Goal: Task Accomplishment & Management: Use online tool/utility

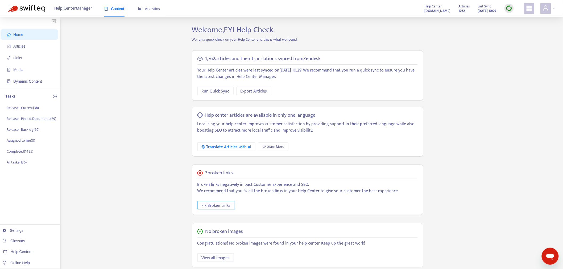
click at [217, 206] on span "Fix Broken Links" at bounding box center [216, 205] width 29 height 7
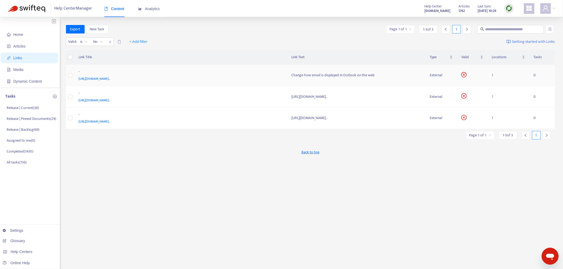
click at [239, 77] on div "https://support.office.com/en-us/article/change-how-email-is-displayed-in-outlo…" at bounding box center [180, 79] width 202 height 6
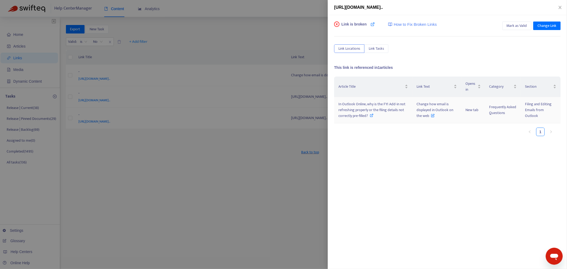
click at [372, 116] on icon at bounding box center [372, 116] width 4 height 4
click at [184, 169] on div at bounding box center [283, 134] width 567 height 269
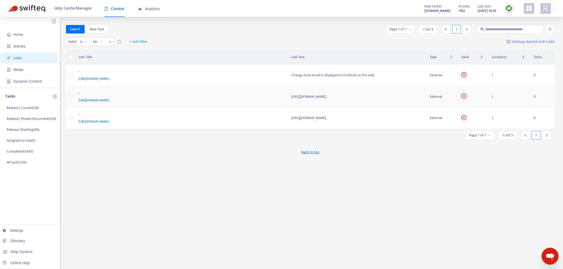
click at [253, 92] on div "-" at bounding box center [180, 93] width 202 height 7
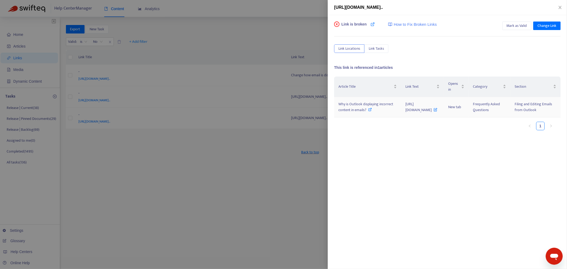
click at [340, 113] on div "Why is Outlook displaying incorrect content in emails?" at bounding box center [368, 107] width 59 height 12
drag, startPoint x: 254, startPoint y: 220, endPoint x: 255, endPoint y: 183, distance: 37.5
click at [254, 218] on div at bounding box center [283, 134] width 567 height 269
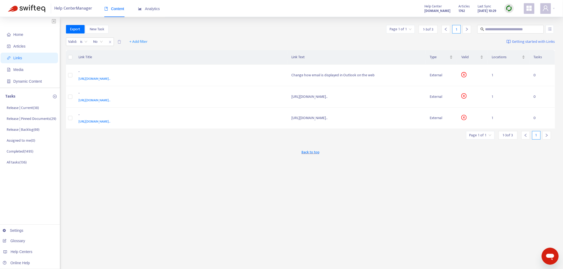
click at [259, 116] on div "-" at bounding box center [180, 115] width 202 height 7
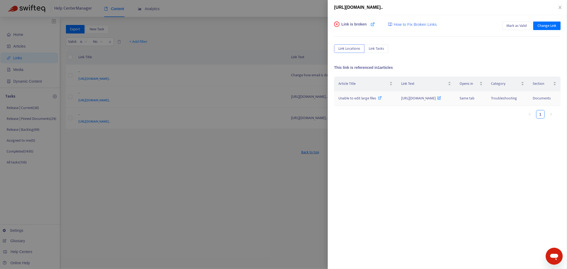
click at [378, 100] on icon at bounding box center [380, 98] width 4 height 4
click at [264, 149] on div at bounding box center [283, 134] width 567 height 269
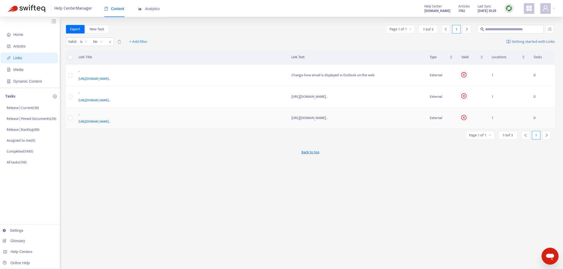
click at [256, 124] on div "https://support.office.com/en-gb/article/office-document-cache-settings-4b49731…" at bounding box center [180, 122] width 202 height 6
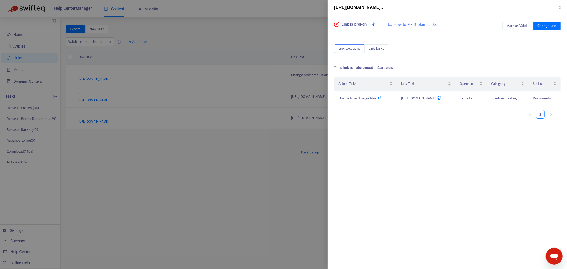
click at [242, 148] on div at bounding box center [283, 134] width 567 height 269
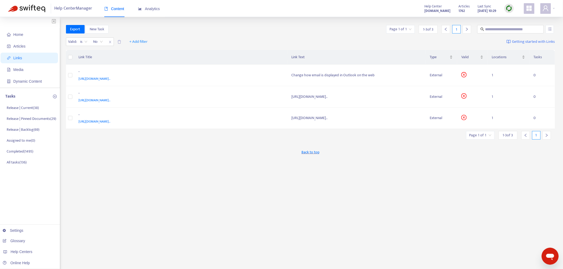
click at [244, 99] on div "https://support.office.com/en-us/article/Stop-text-from-turning-into-a-hyperlin…" at bounding box center [180, 100] width 202 height 6
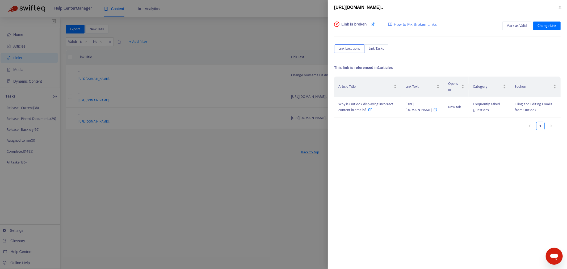
click at [197, 182] on div at bounding box center [283, 134] width 567 height 269
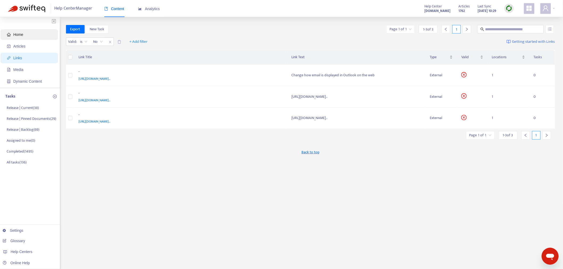
click at [12, 31] on span "Home" at bounding box center [30, 34] width 47 height 11
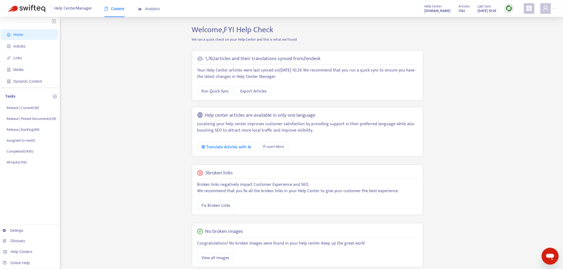
click at [85, 213] on div "Home Articles Links Media Dynamic Content Tasks Release | Current ( 38 ) Releas…" at bounding box center [281, 180] width 547 height 311
click at [150, 86] on div "Home Articles Links Media Dynamic Content Tasks Release | Current ( 38 ) Releas…" at bounding box center [281, 180] width 547 height 311
click at [26, 108] on p "Release | Current ( 38 )" at bounding box center [23, 108] width 32 height 6
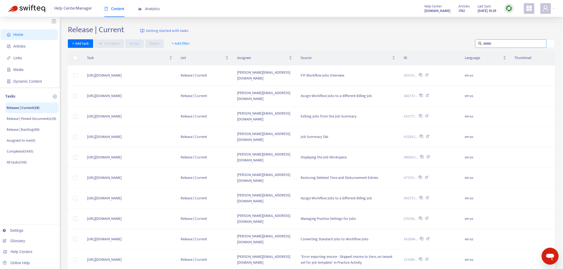
click at [496, 45] on input "text" at bounding box center [511, 44] width 56 height 6
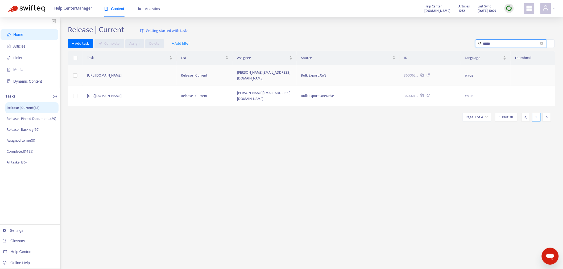
click at [164, 73] on td "[URL][DOMAIN_NAME]" at bounding box center [130, 75] width 94 height 20
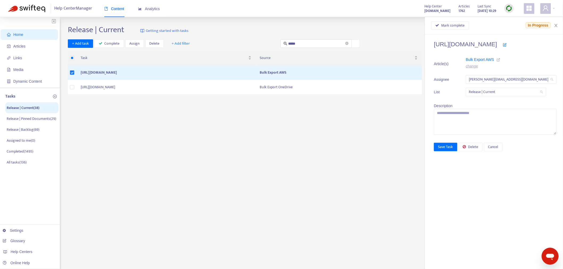
click at [497, 59] on icon at bounding box center [499, 60] width 4 height 4
click at [368, 89] on td "Bulk Export OneDrive" at bounding box center [339, 87] width 166 height 15
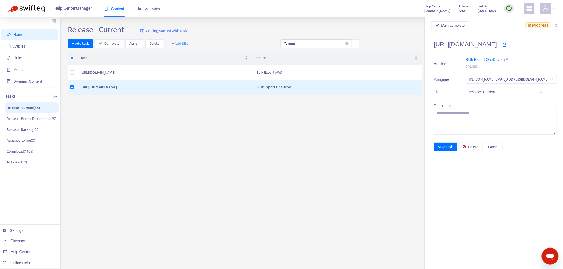
click at [504, 58] on icon at bounding box center [506, 60] width 4 height 4
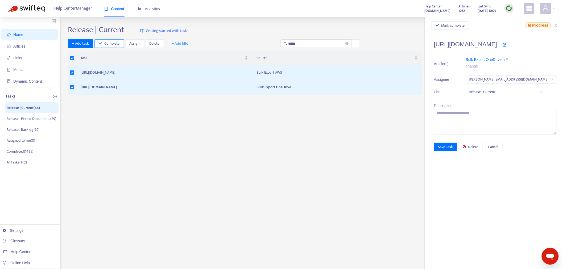
click at [115, 39] on button "Complete" at bounding box center [109, 43] width 30 height 9
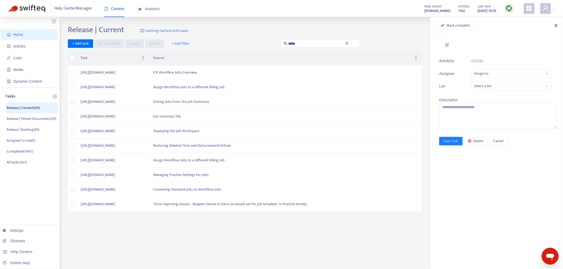
click at [557, 26] on icon "close" at bounding box center [556, 25] width 4 height 4
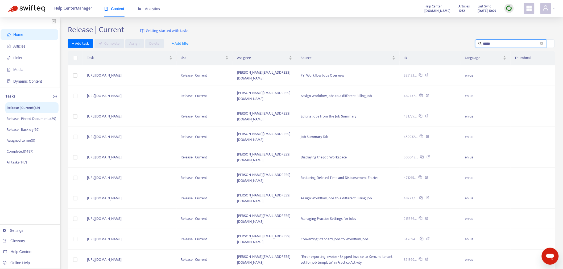
drag, startPoint x: 498, startPoint y: 43, endPoint x: 463, endPoint y: 47, distance: 35.3
click at [463, 47] on div "+ Add task Complete Assign Delete + Add filter *****" at bounding box center [311, 43] width 487 height 9
click at [501, 44] on input "*****" at bounding box center [511, 44] width 56 height 6
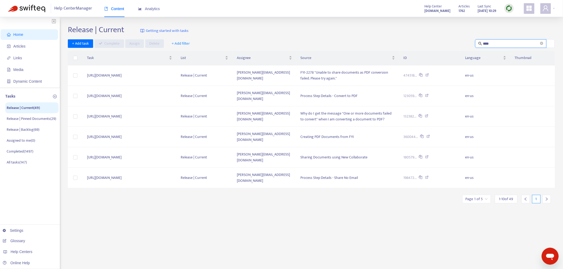
type input "*****"
click at [429, 75] on icon at bounding box center [426, 75] width 3 height 5
